Goal: Information Seeking & Learning: Learn about a topic

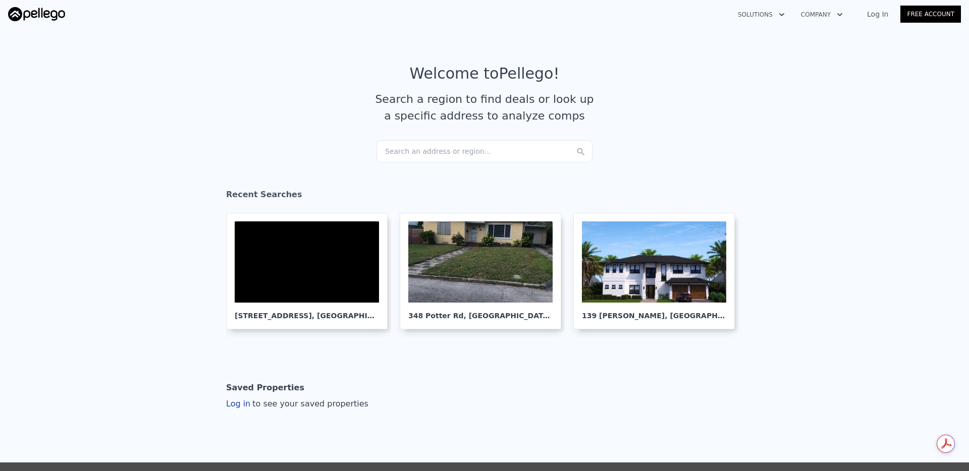
click at [423, 148] on div "Search an address or region..." at bounding box center [484, 151] width 216 height 22
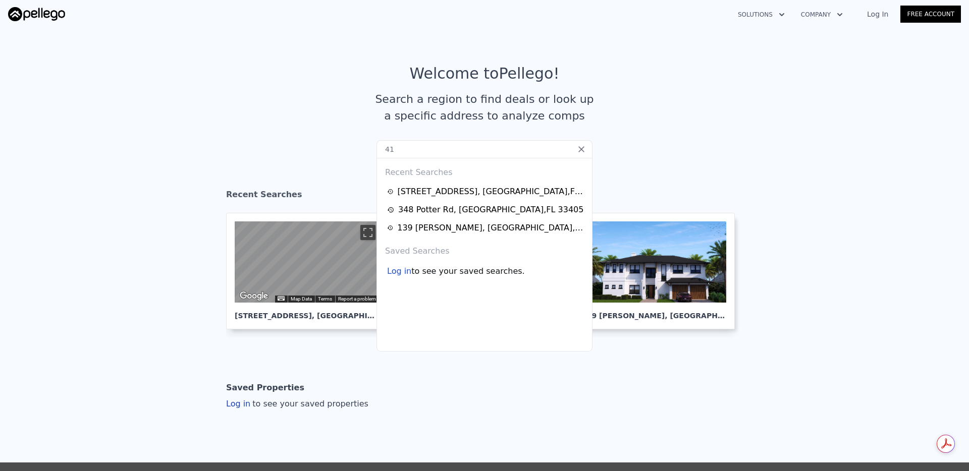
type input "4"
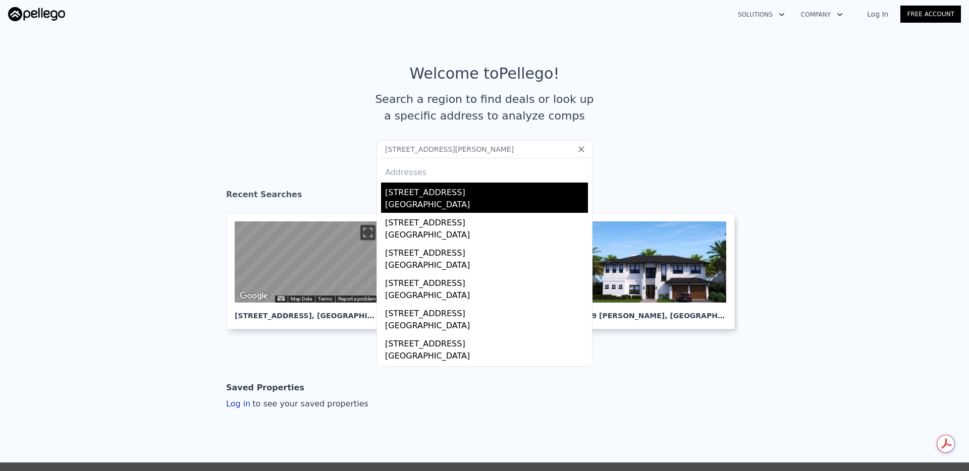
type input "111 russlyn dr we"
click at [413, 199] on div "West Palm Beach, FL 33405" at bounding box center [486, 206] width 203 height 14
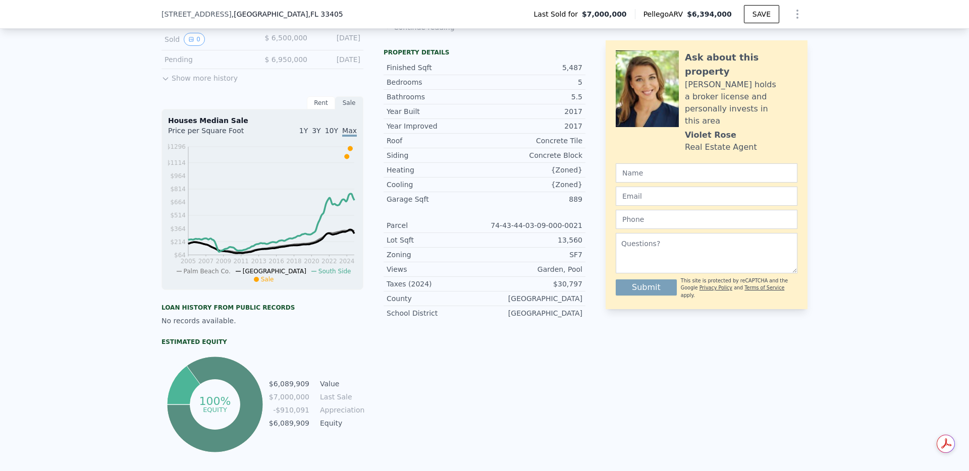
scroll to position [326, 0]
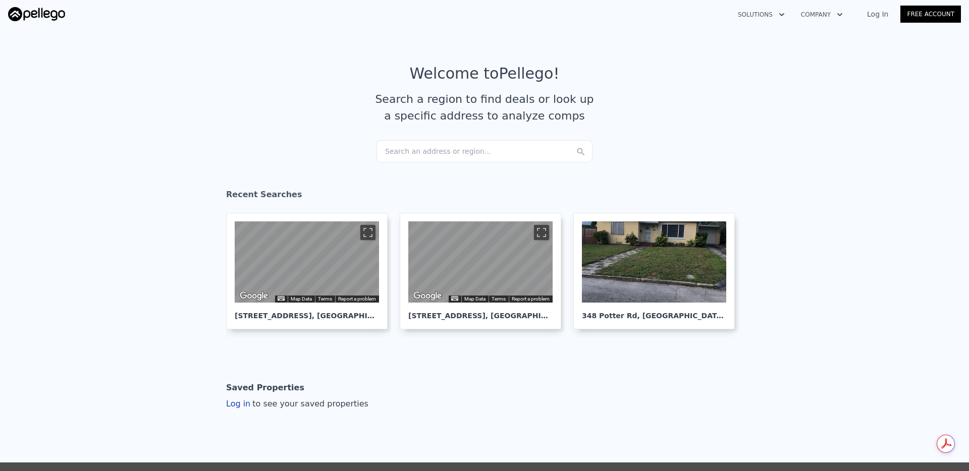
click at [458, 150] on div "Search an address or region..." at bounding box center [484, 151] width 216 height 22
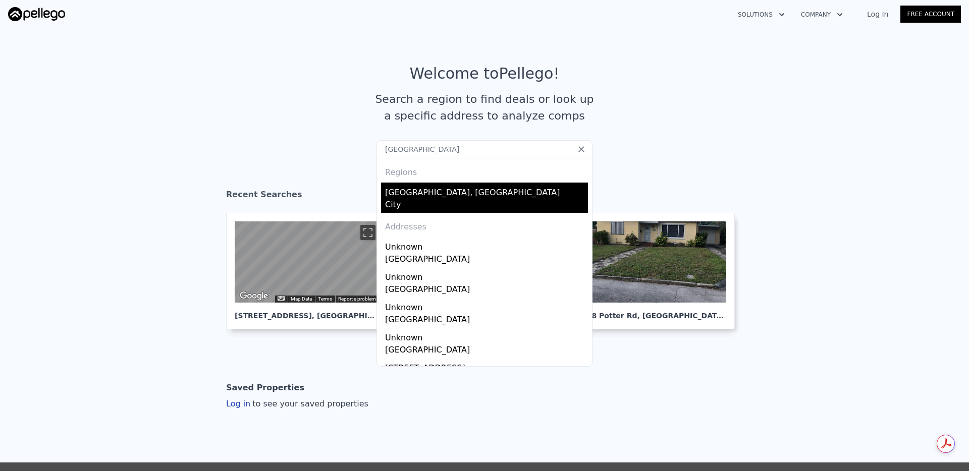
type input "west palm beach"
click at [467, 192] on div "West Palm Beach, FL" at bounding box center [486, 191] width 203 height 16
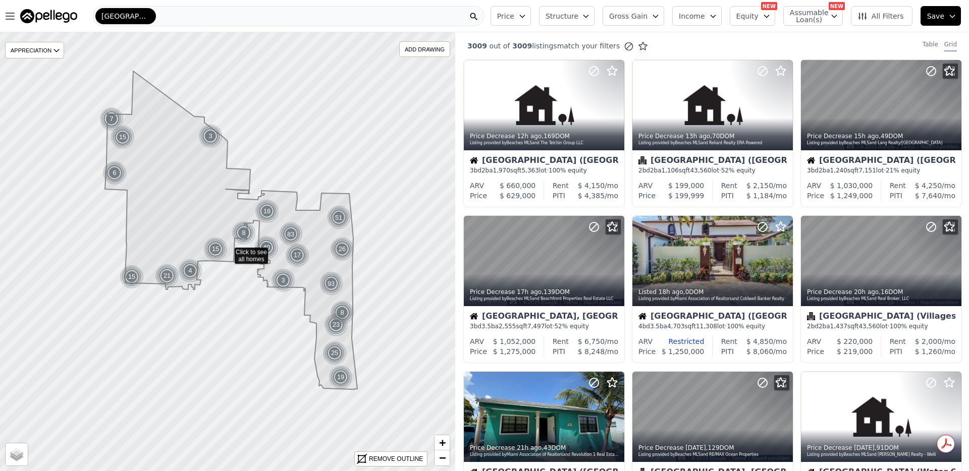
click at [884, 16] on span "All Filters" at bounding box center [880, 16] width 46 height 10
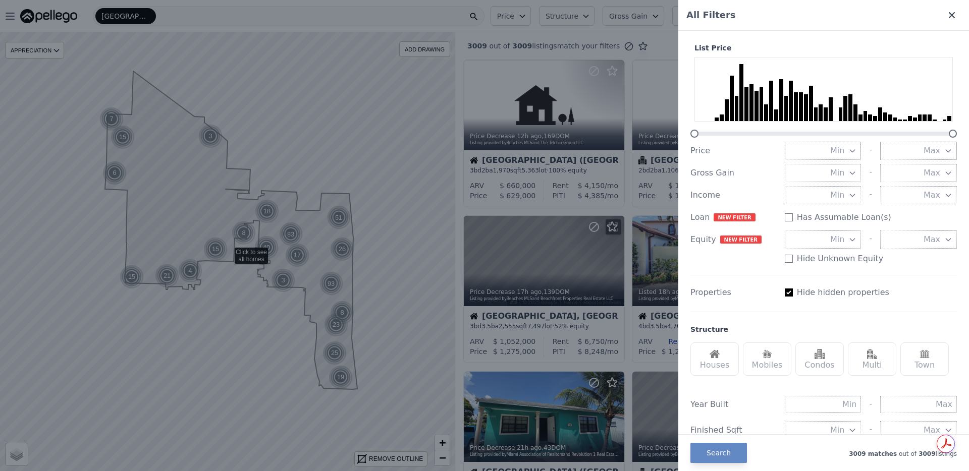
click at [950, 16] on icon at bounding box center [951, 15] width 6 height 6
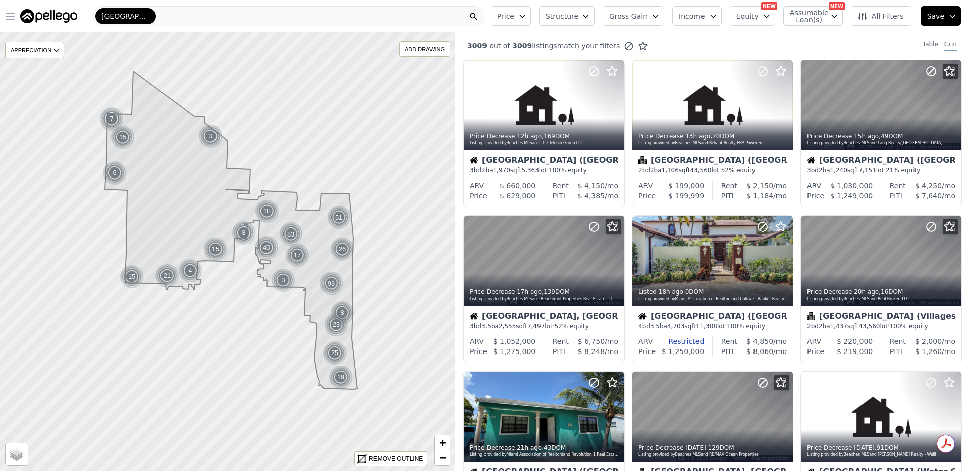
click at [5, 16] on icon "button" at bounding box center [10, 16] width 12 height 12
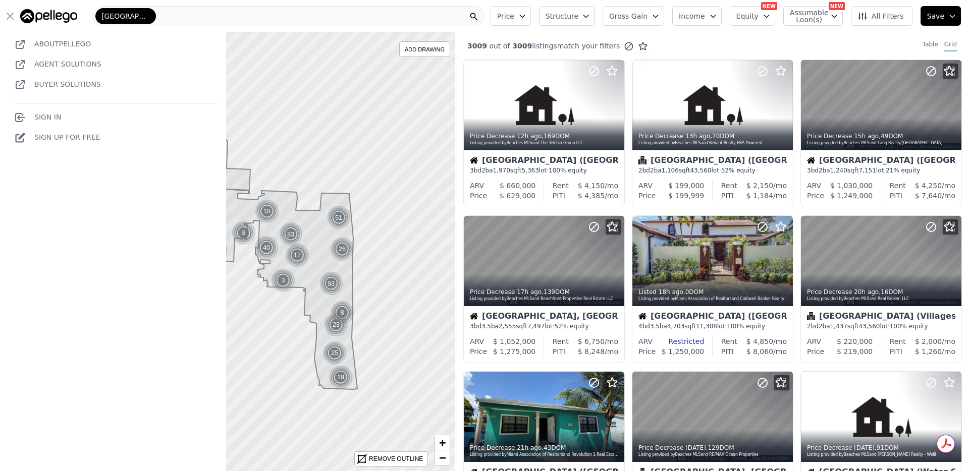
click at [49, 115] on link "Sign In" at bounding box center [37, 117] width 47 height 8
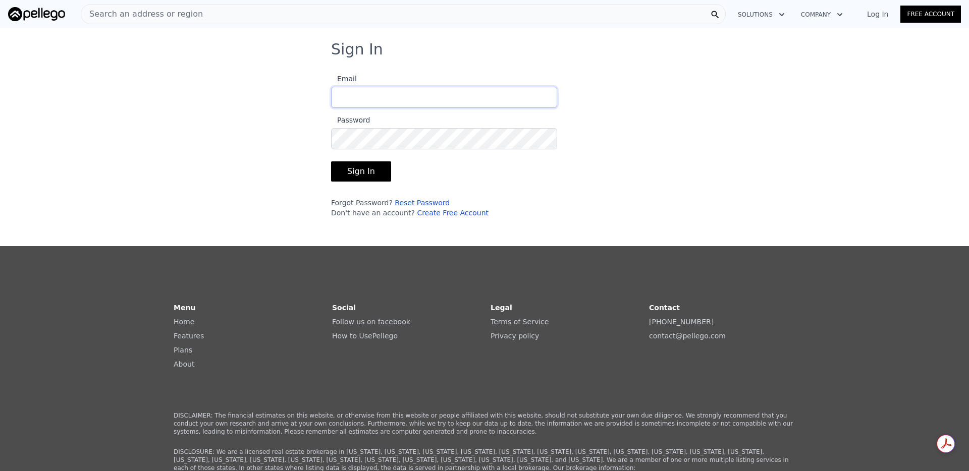
type input "blake@duneridge.com"
click at [369, 175] on button "Sign In" at bounding box center [361, 171] width 60 height 20
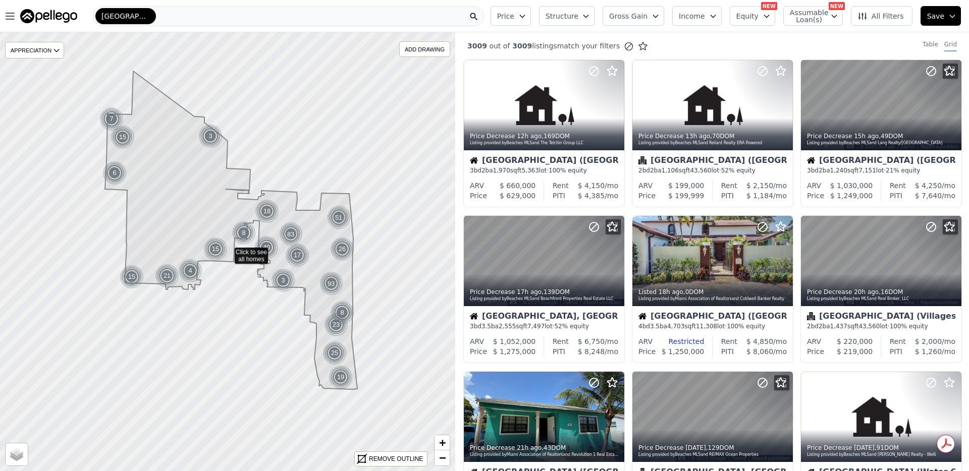
click at [657, 13] on icon "button" at bounding box center [655, 16] width 8 height 8
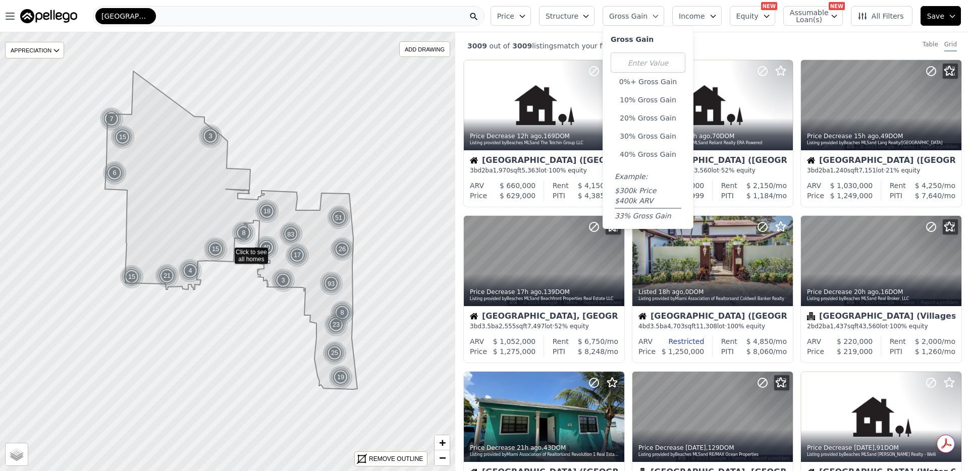
click at [55, 13] on img at bounding box center [48, 16] width 57 height 14
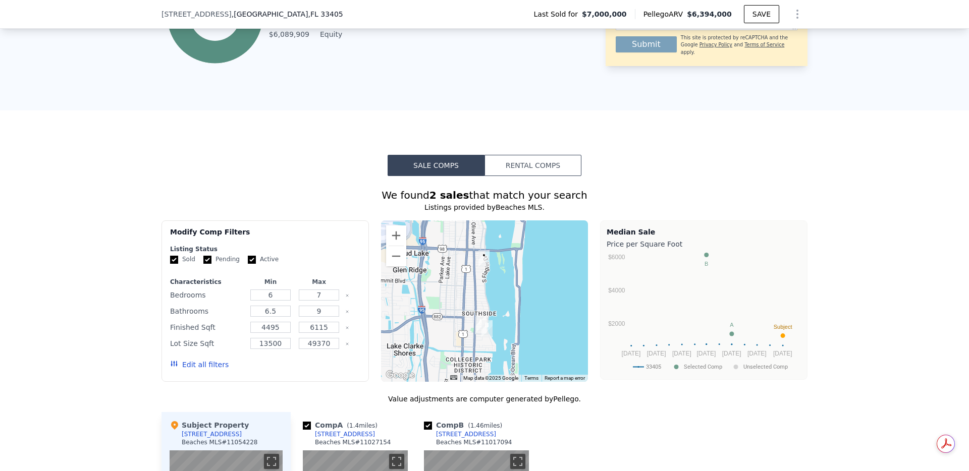
scroll to position [709, 0]
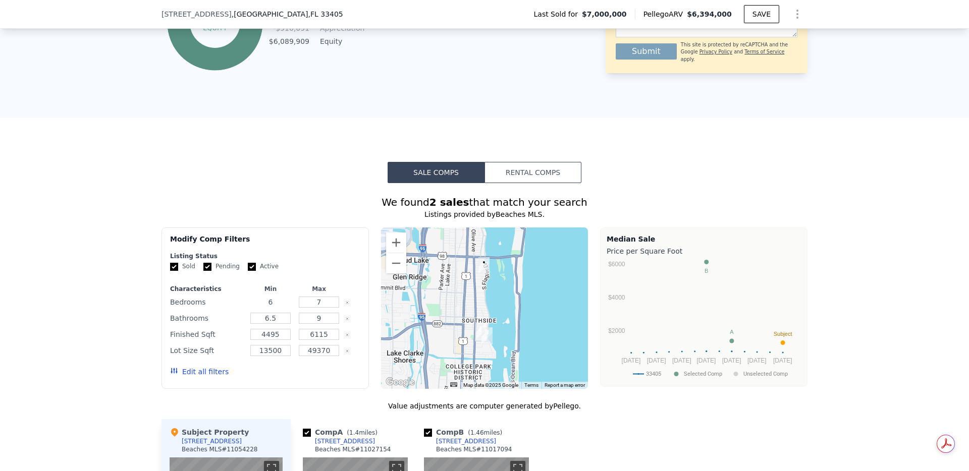
drag, startPoint x: 277, startPoint y: 301, endPoint x: 255, endPoint y: 301, distance: 22.2
click at [255, 301] on input "6" at bounding box center [270, 302] width 40 height 11
type input "4"
drag, startPoint x: 282, startPoint y: 316, endPoint x: 258, endPoint y: 318, distance: 23.8
click at [260, 318] on input "6.5" at bounding box center [270, 318] width 40 height 11
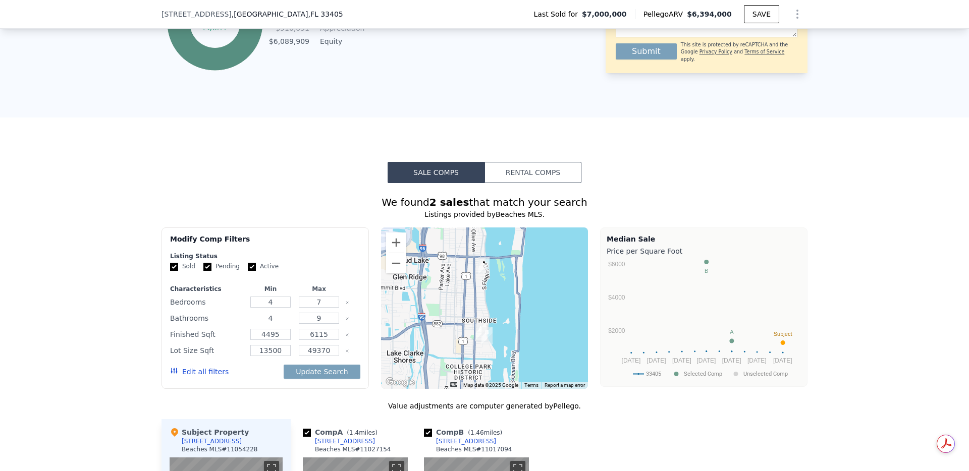
type input "4"
drag, startPoint x: 285, startPoint y: 333, endPoint x: 254, endPoint y: 334, distance: 30.8
click at [254, 334] on input "4495" at bounding box center [270, 334] width 40 height 11
type input "4"
type input "3800"
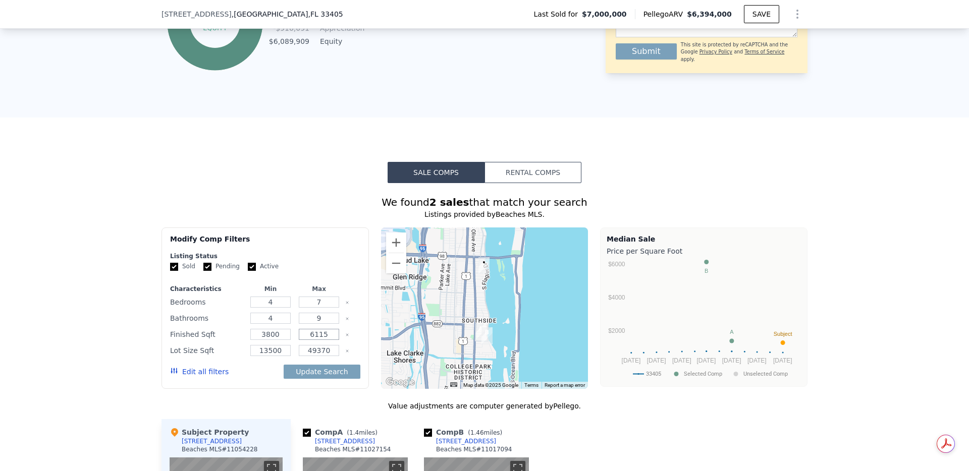
click at [327, 336] on input "6115" at bounding box center [319, 334] width 40 height 11
drag, startPoint x: 285, startPoint y: 351, endPoint x: 238, endPoint y: 347, distance: 47.1
click at [238, 347] on div "Lot Size Sqft 13500 49370" at bounding box center [265, 351] width 190 height 14
type input "800"
drag, startPoint x: 333, startPoint y: 350, endPoint x: 307, endPoint y: 351, distance: 26.2
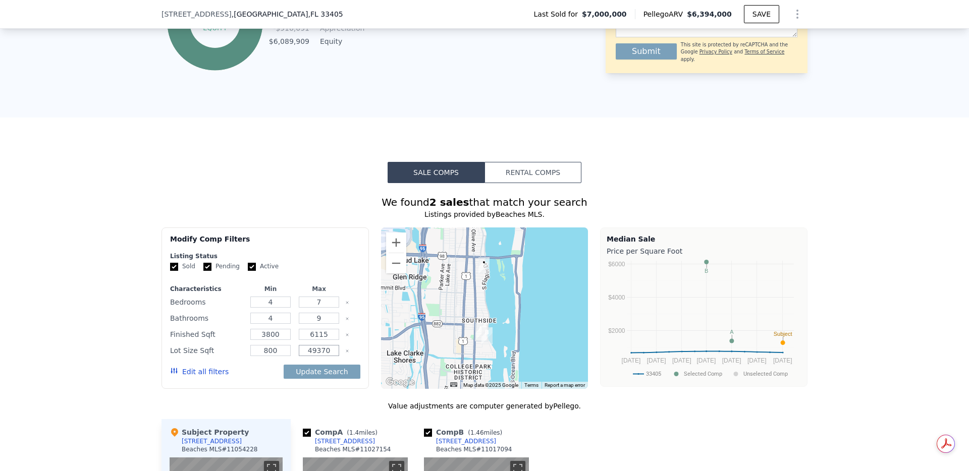
click at [307, 351] on input "49370" at bounding box center [319, 350] width 40 height 11
type input "15000"
click at [328, 374] on button "Update Search" at bounding box center [321, 372] width 76 height 14
checkbox input "false"
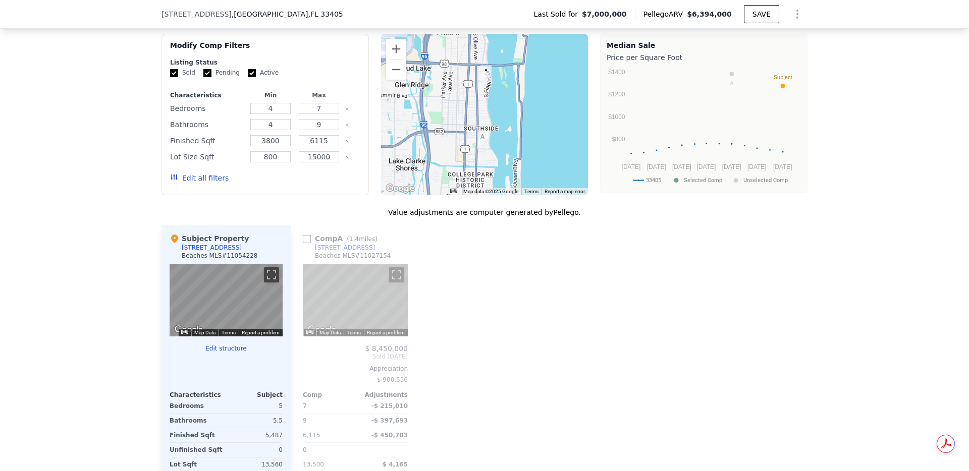
scroll to position [906, 0]
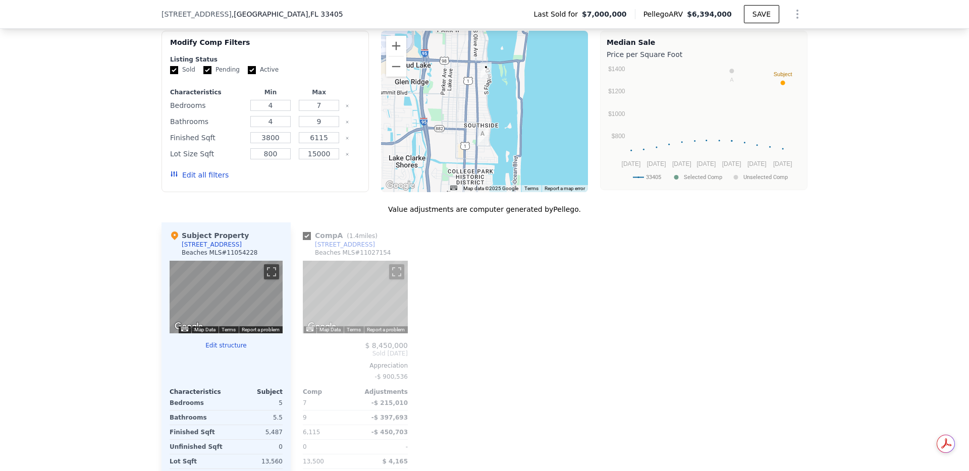
type input "6"
type input "6.5"
type input "4495"
type input "13500"
type input "49370"
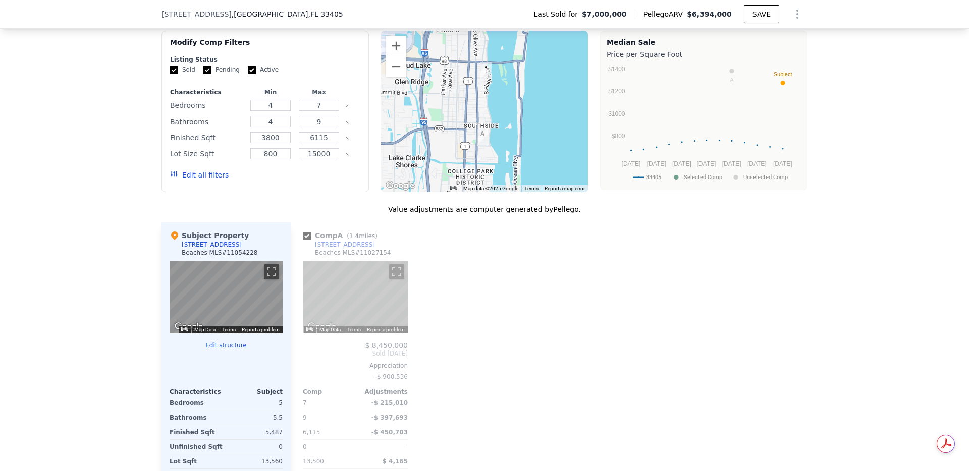
checkbox input "true"
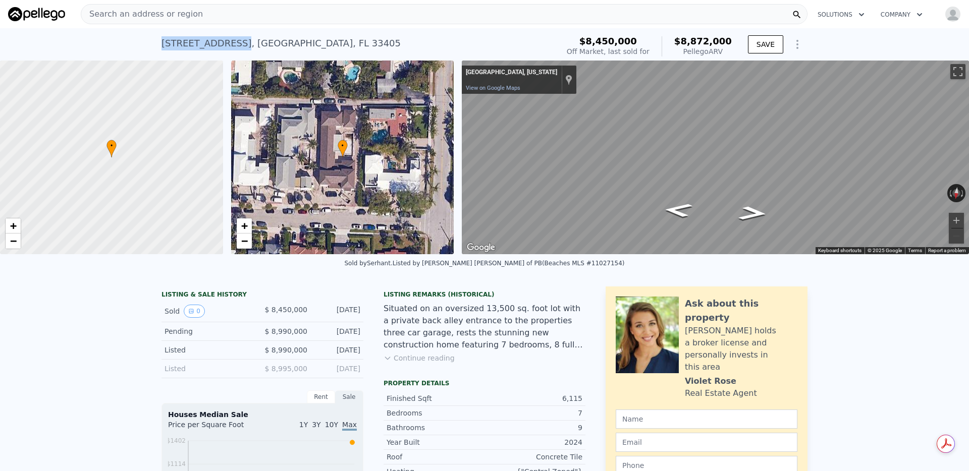
drag, startPoint x: 160, startPoint y: 42, endPoint x: 240, endPoint y: 45, distance: 79.3
click at [240, 45] on div "209 Summa Street Unit , West Palm Beach , FL 33405 Sold May 2025 for $8.450m (~…" at bounding box center [484, 44] width 969 height 32
copy div "209 Summa Street"
